Goal: Find specific page/section: Find specific page/section

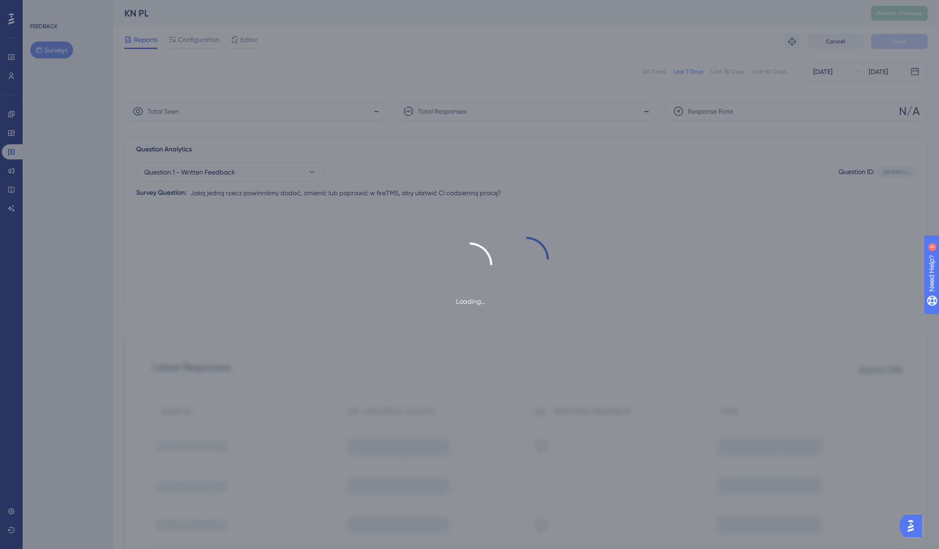
click at [13, 66] on div "Loading..." at bounding box center [469, 274] width 939 height 549
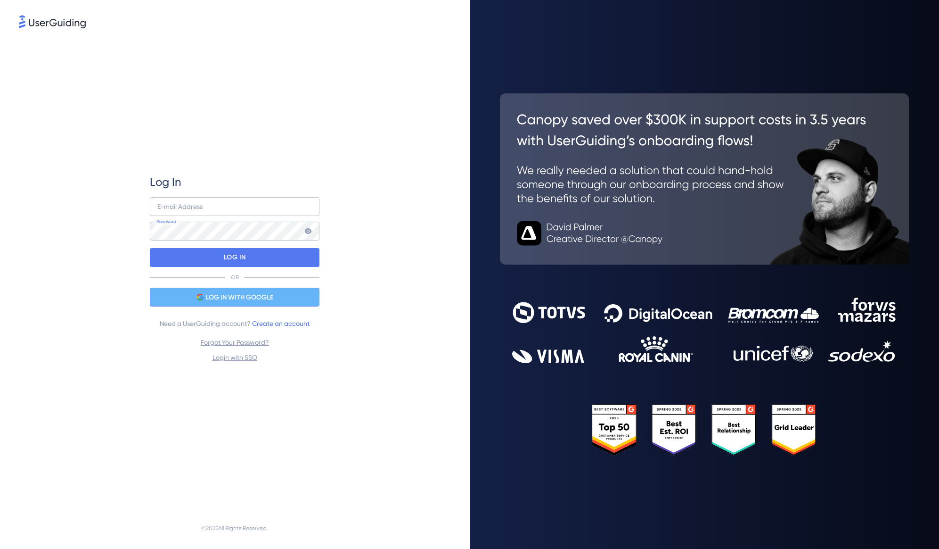
click at [233, 297] on span "LOG IN WITH GOOGLE" at bounding box center [239, 297] width 67 height 11
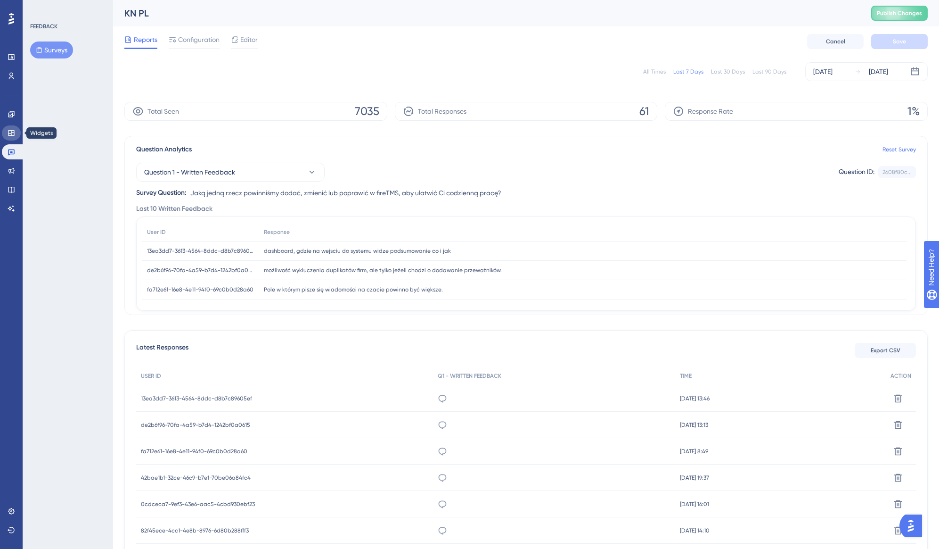
click at [13, 135] on icon at bounding box center [12, 133] width 8 height 8
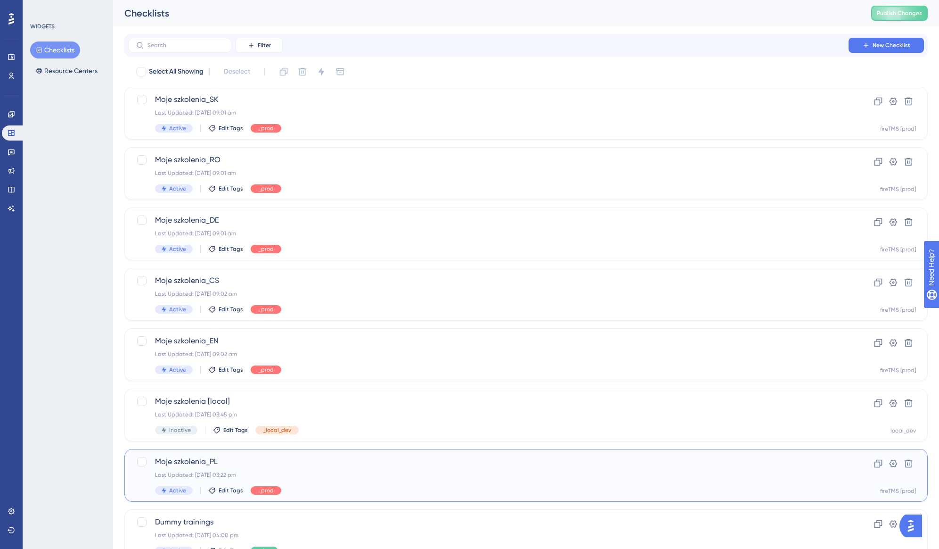
click at [190, 459] on span "Moje szkolenia_PL" at bounding box center [488, 461] width 667 height 11
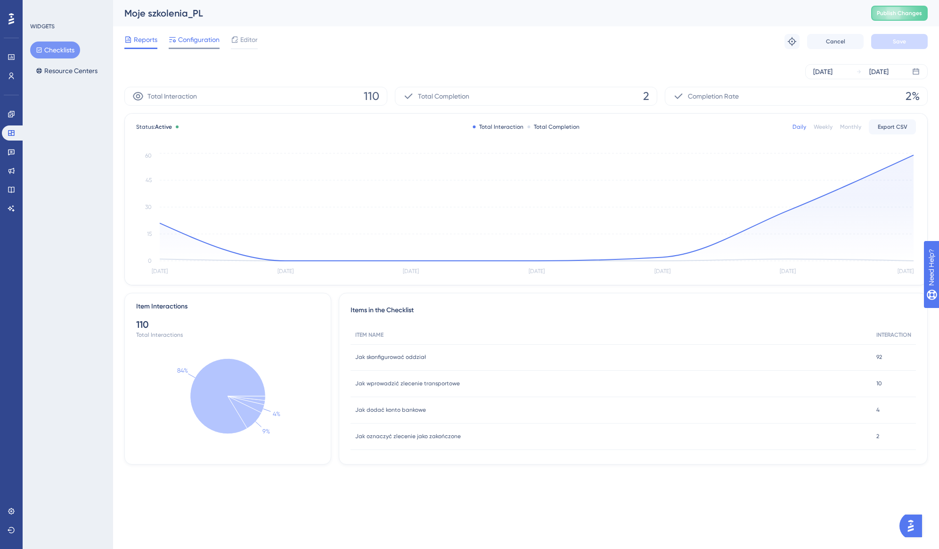
click at [211, 39] on span "Configuration" at bounding box center [198, 39] width 41 height 11
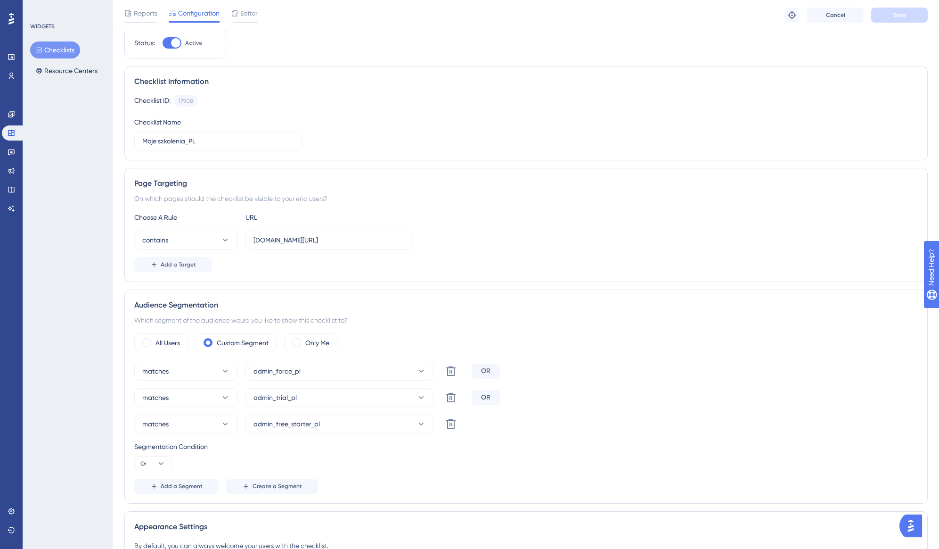
scroll to position [34, 0]
click at [14, 75] on icon at bounding box center [12, 76] width 8 height 8
